Goal: Task Accomplishment & Management: Manage account settings

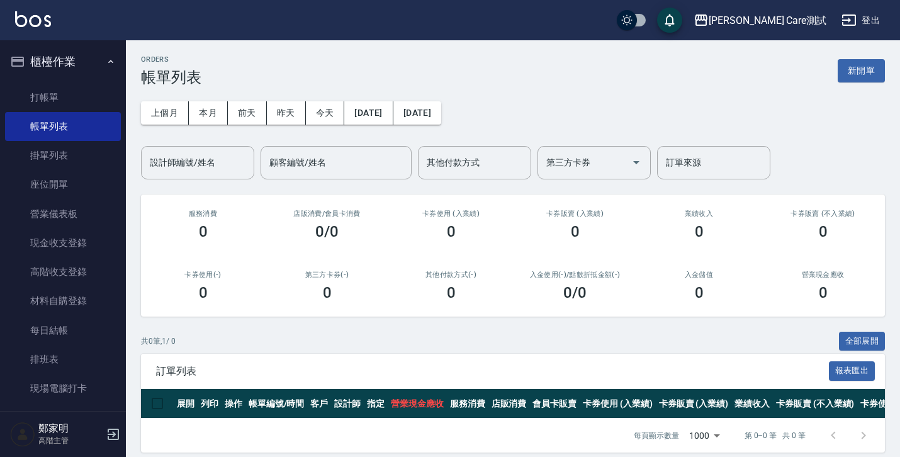
click at [542, 95] on div "上個月 本月 [DATE] [DATE] [DATE] [DATE] [DATE] 設計師編號/姓名 設計師編號/姓名 顧客編號/姓名 顧客編號/姓名 其他付…" at bounding box center [513, 132] width 744 height 93
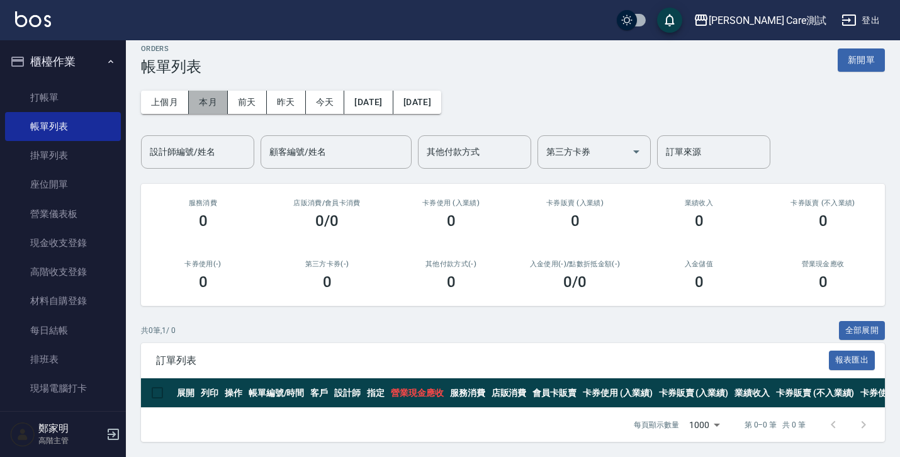
click at [208, 91] on button "本月" at bounding box center [208, 102] width 39 height 23
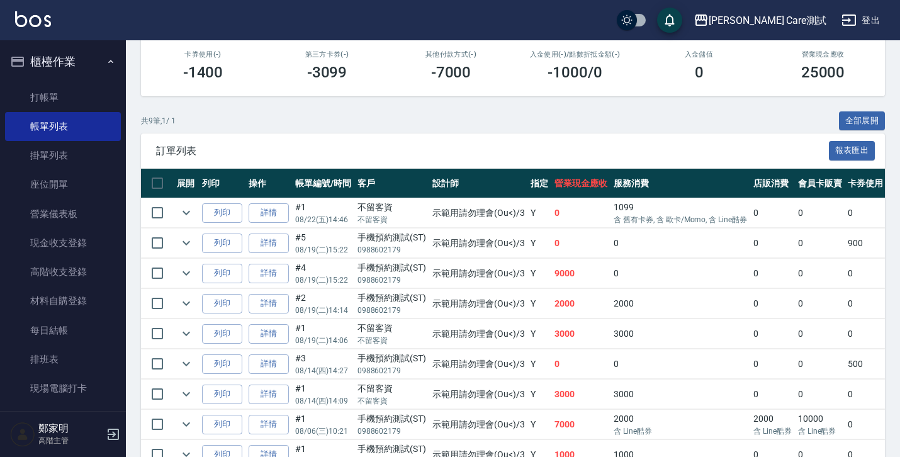
scroll to position [293, 0]
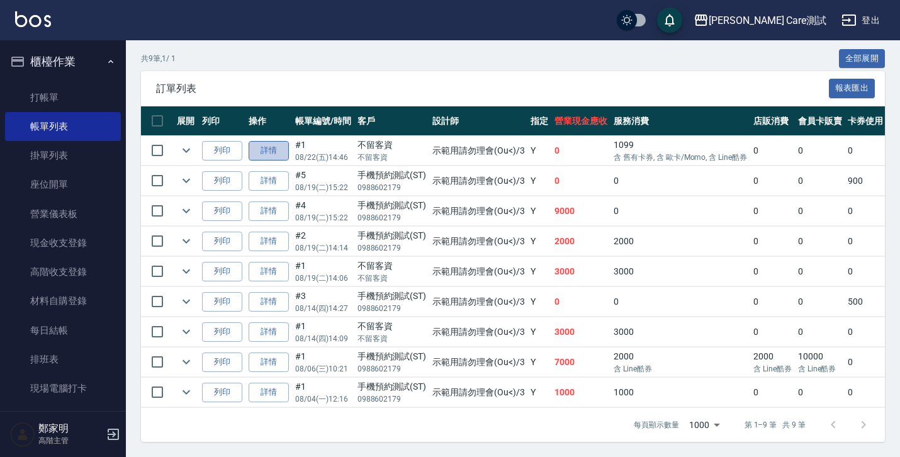
click at [269, 146] on link "詳情" at bounding box center [269, 151] width 40 height 20
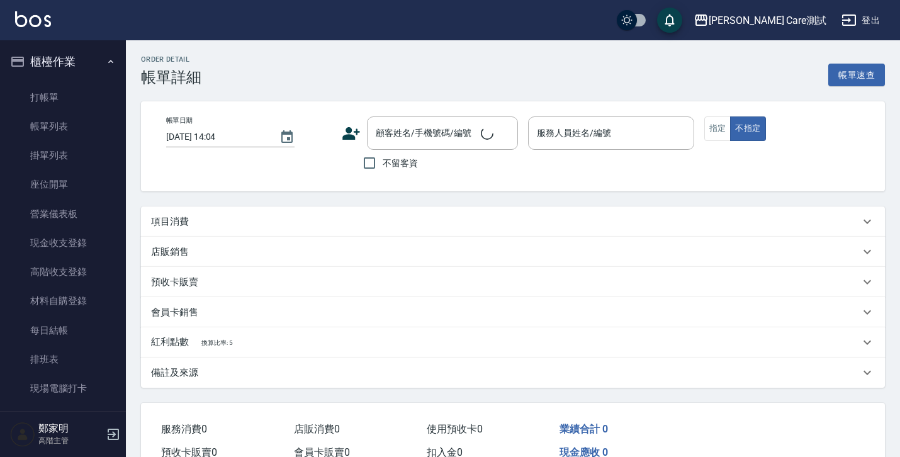
scroll to position [65, 0]
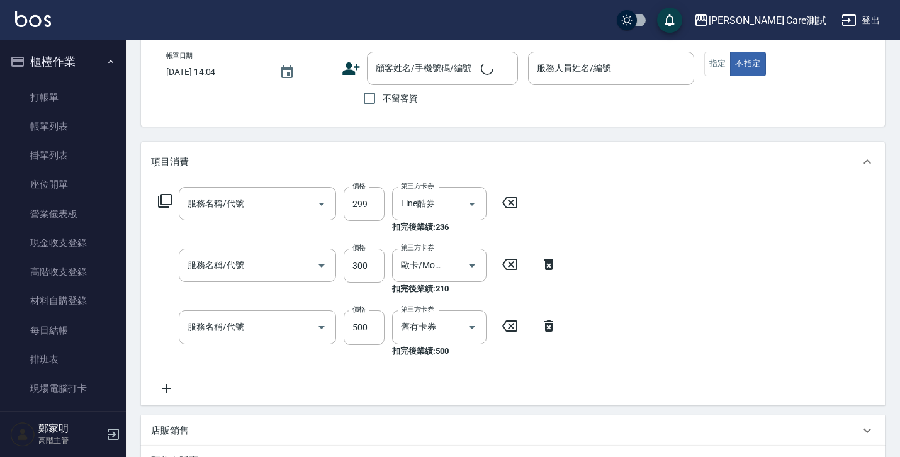
type input "[DATE] 14:46"
checkbox input "true"
type input "示範用請勿理會(Ou<)-3"
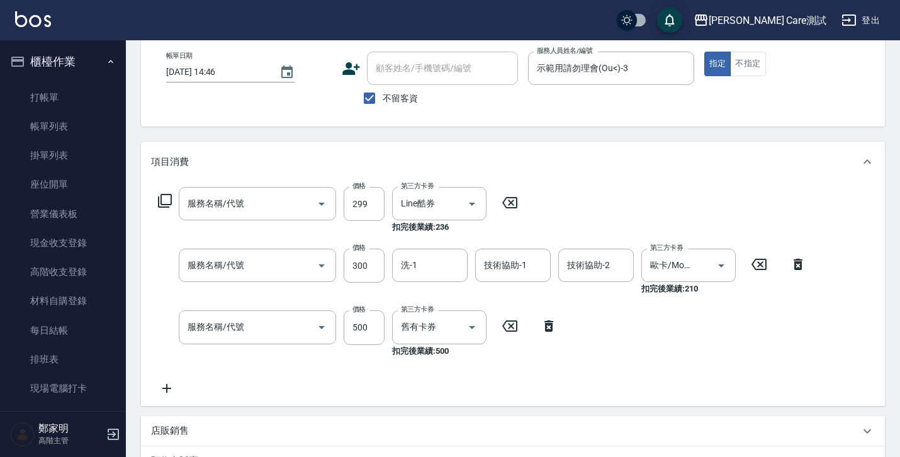
type input "剪髮套餐(養護師)(01_2)"
type input "洗(1)"
type input "剪髮(01)"
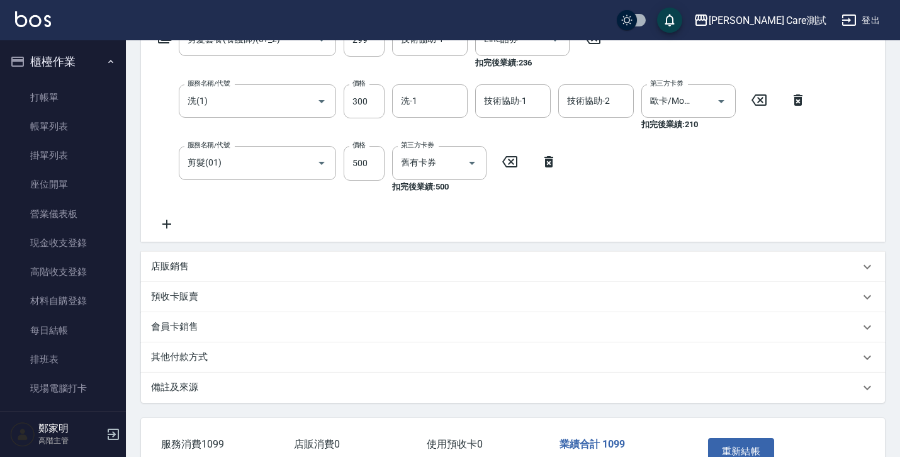
scroll to position [212, 0]
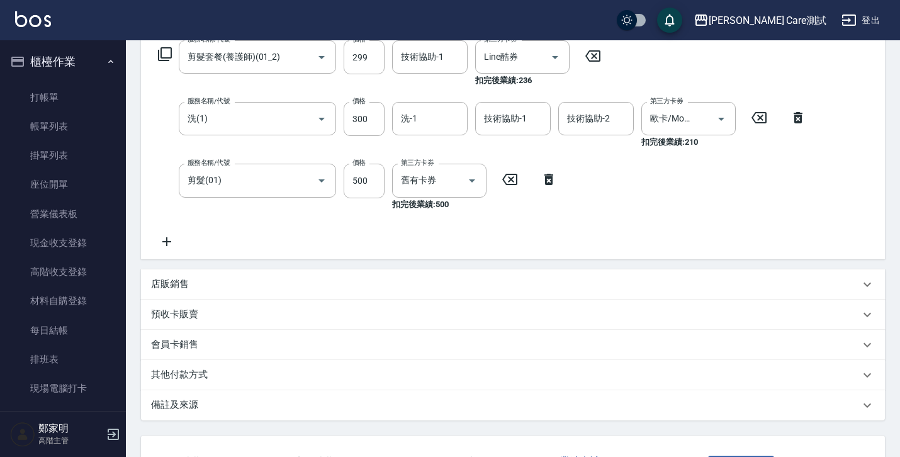
click at [166, 238] on icon at bounding box center [166, 241] width 9 height 9
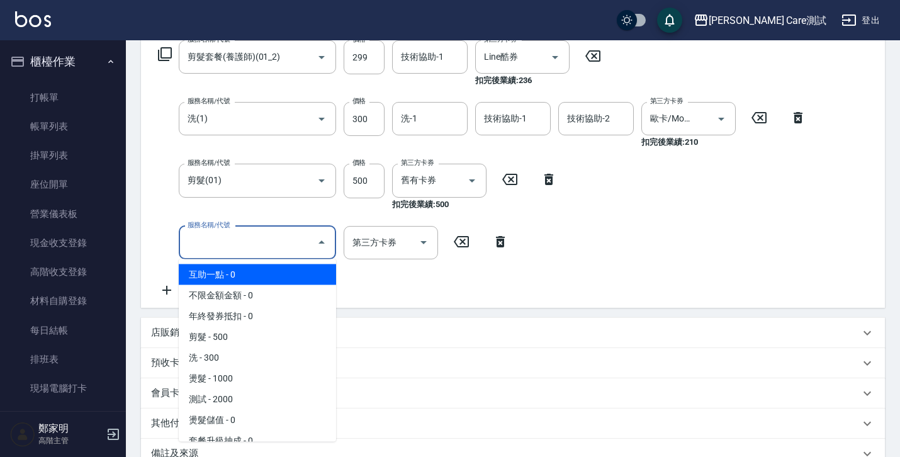
click at [236, 235] on input "服務名稱/代號" at bounding box center [247, 243] width 127 height 22
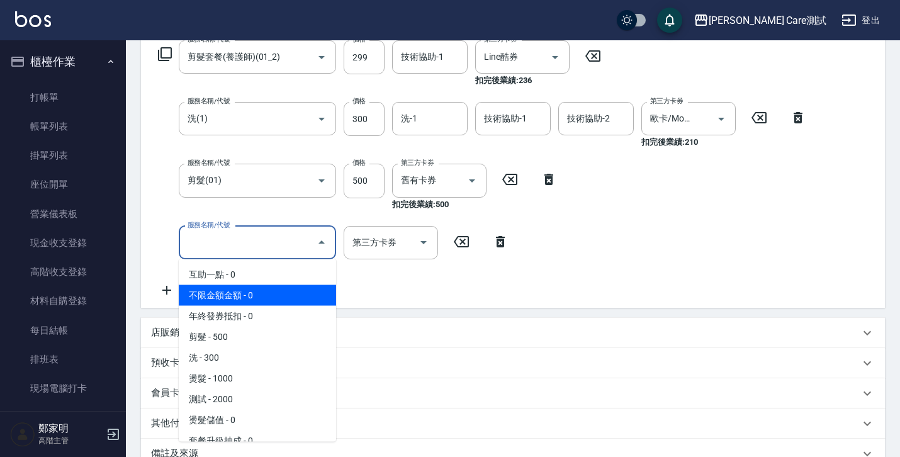
click at [230, 285] on span "不限金額金額 - 0" at bounding box center [257, 295] width 157 height 21
type input "不限金額金額(000)"
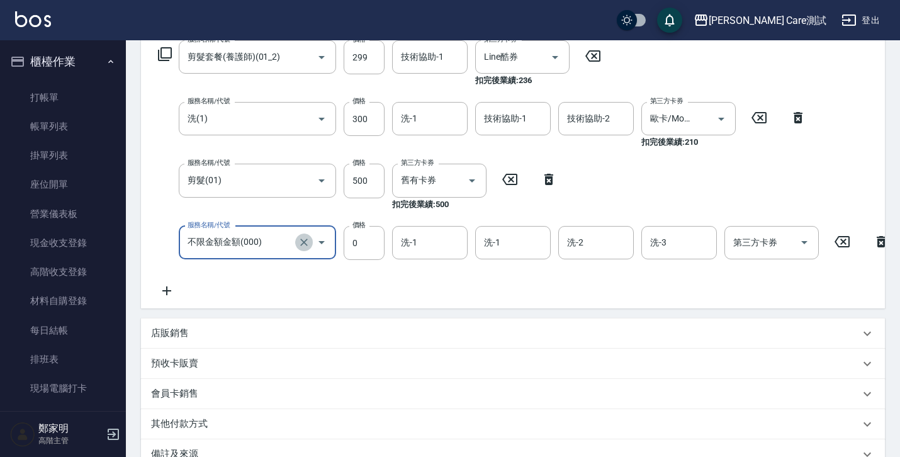
click at [303, 241] on icon "Clear" at bounding box center [304, 243] width 8 height 8
click at [332, 243] on div "服務名稱/代號" at bounding box center [257, 242] width 157 height 33
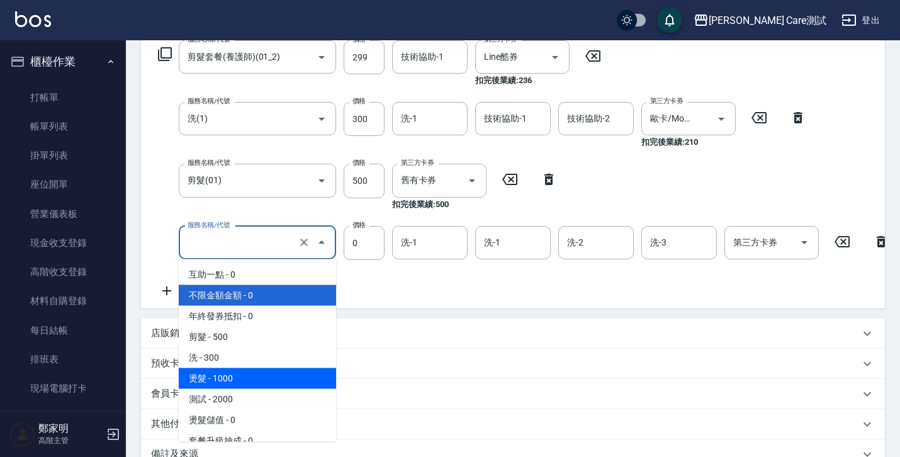
click at [271, 369] on span "燙髮 - 1000" at bounding box center [257, 378] width 157 height 21
type input "燙髮(5)"
type input "1000"
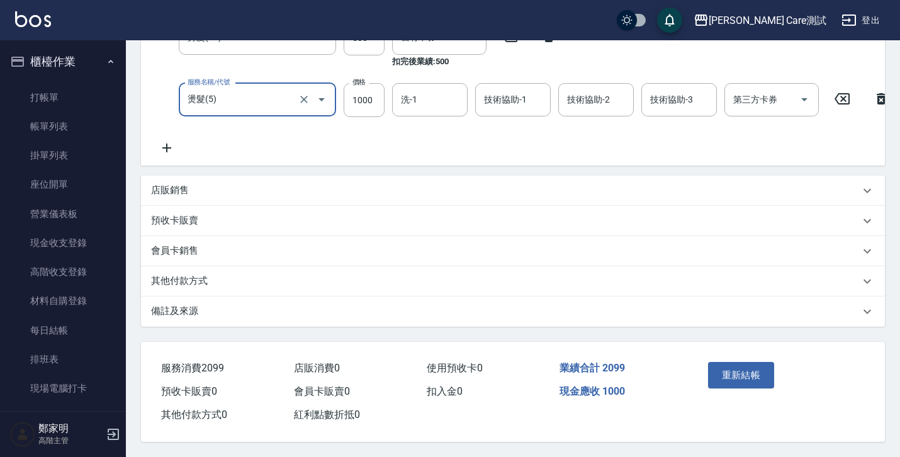
scroll to position [0, 0]
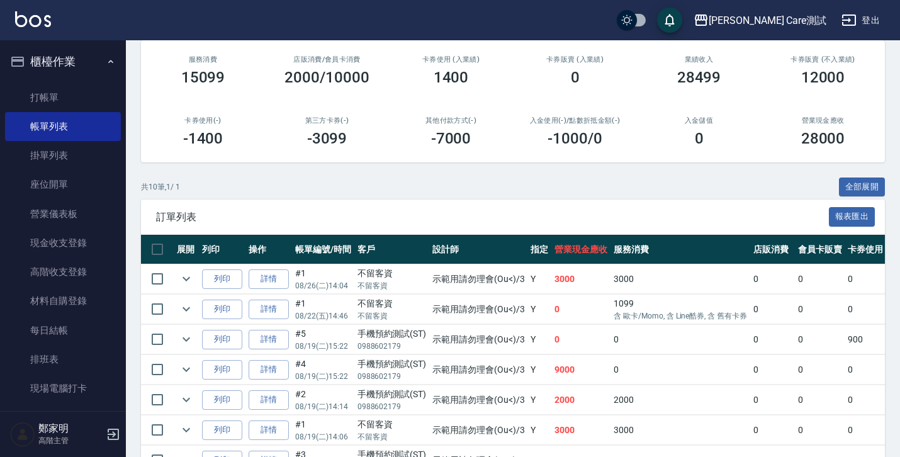
scroll to position [323, 0]
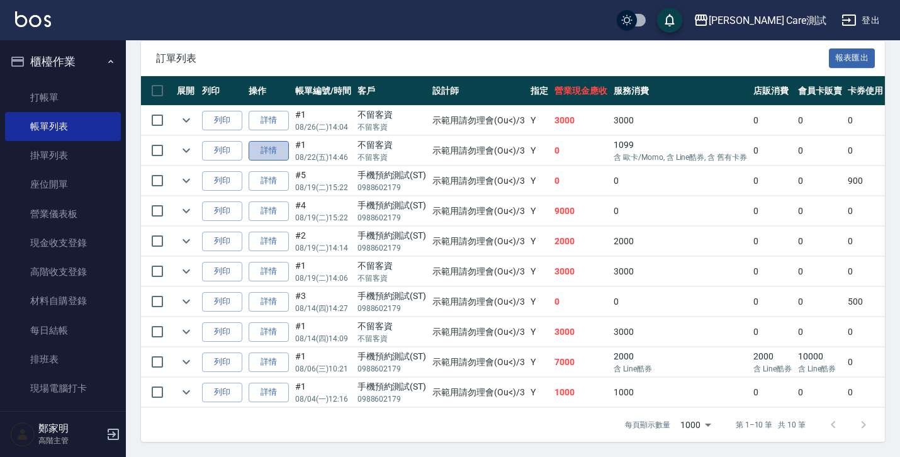
click at [266, 143] on link "詳情" at bounding box center [269, 151] width 40 height 20
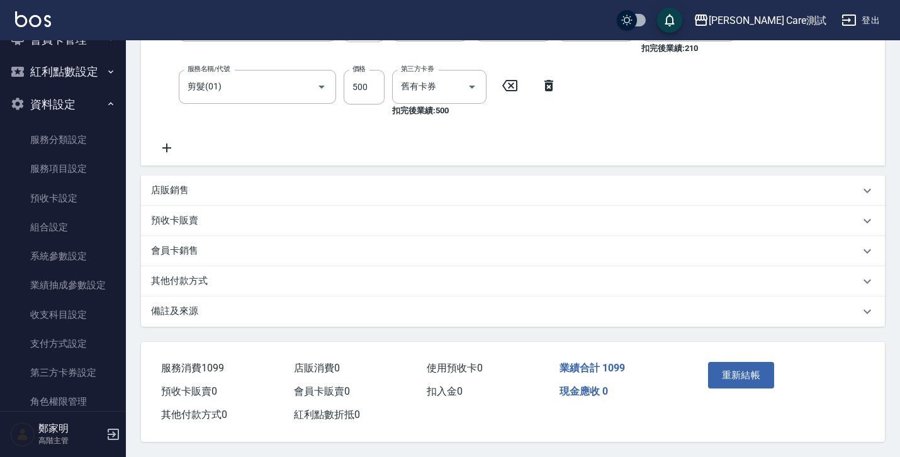
scroll to position [634, 0]
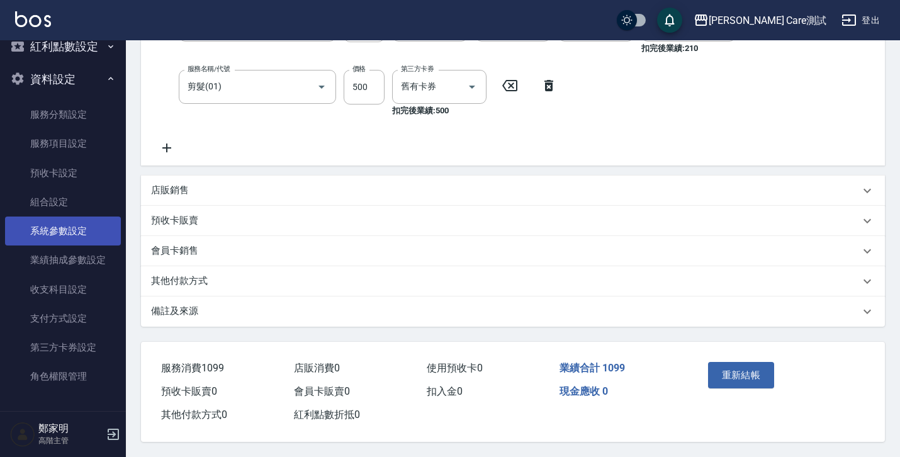
click at [76, 217] on link "系統參數設定" at bounding box center [63, 231] width 116 height 29
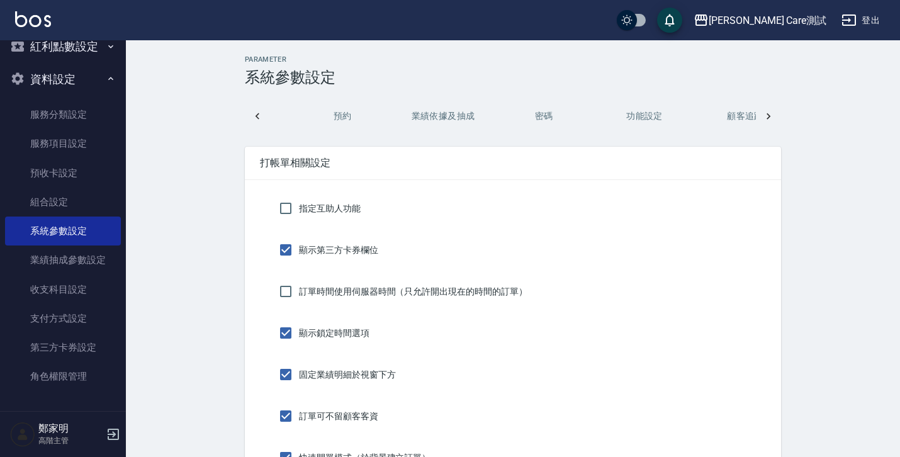
scroll to position [0, 412]
click at [518, 127] on button "密碼" at bounding box center [512, 116] width 101 height 30
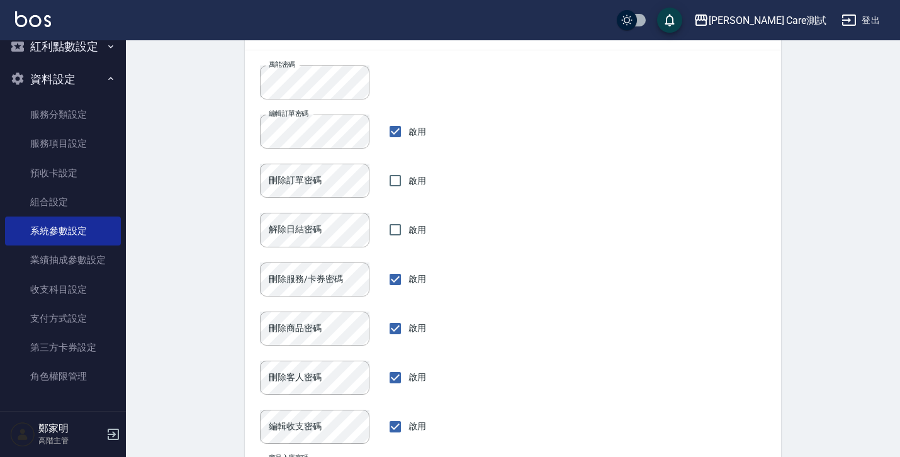
scroll to position [0, 0]
